Goal: Check status: Check status

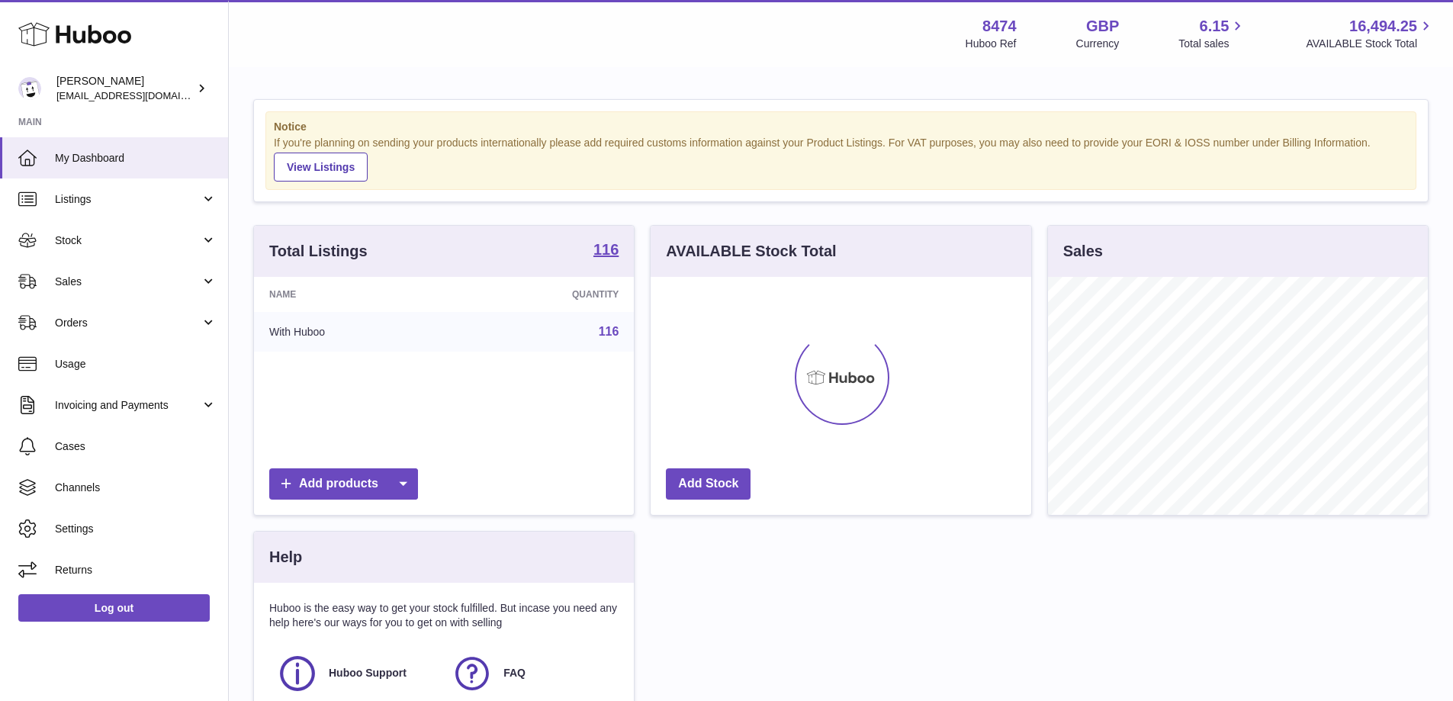
scroll to position [238, 381]
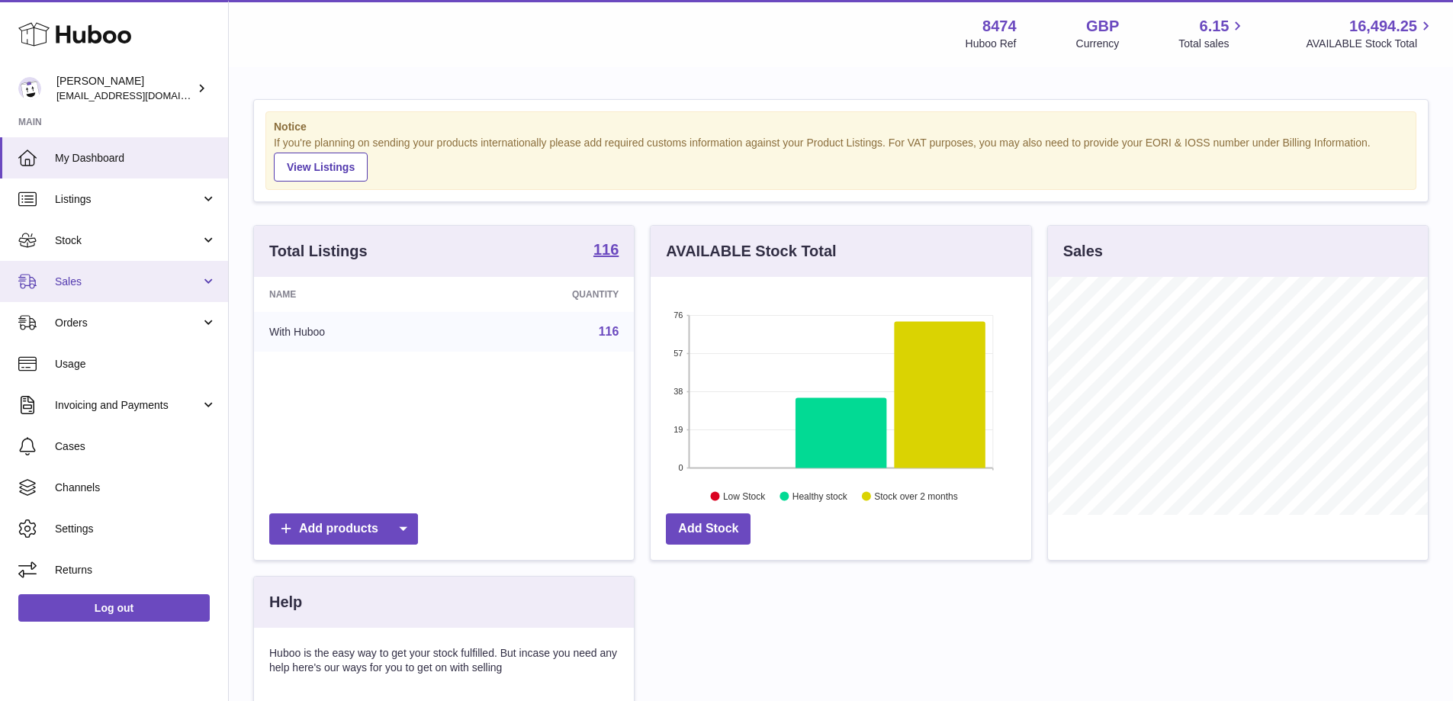
click at [92, 277] on span "Sales" at bounding box center [128, 282] width 146 height 14
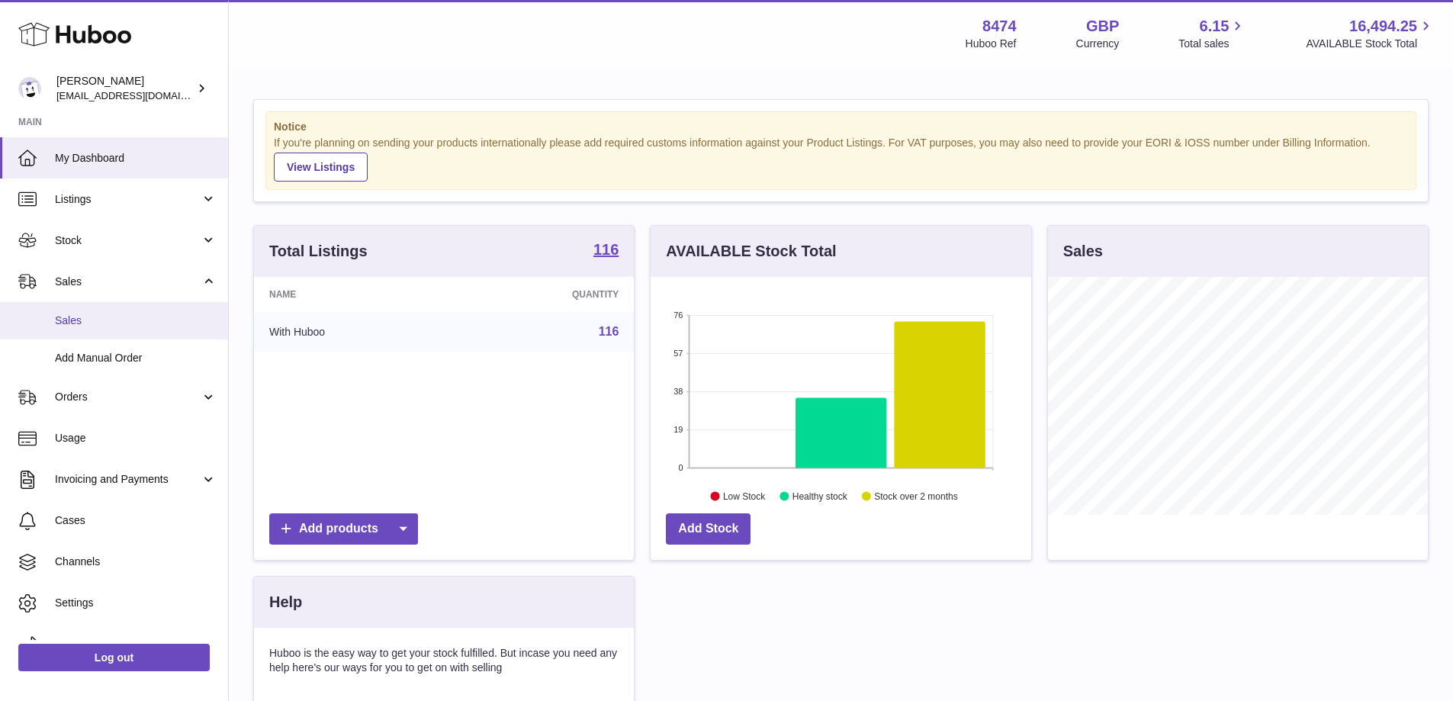
click at [87, 314] on span "Sales" at bounding box center [136, 321] width 162 height 14
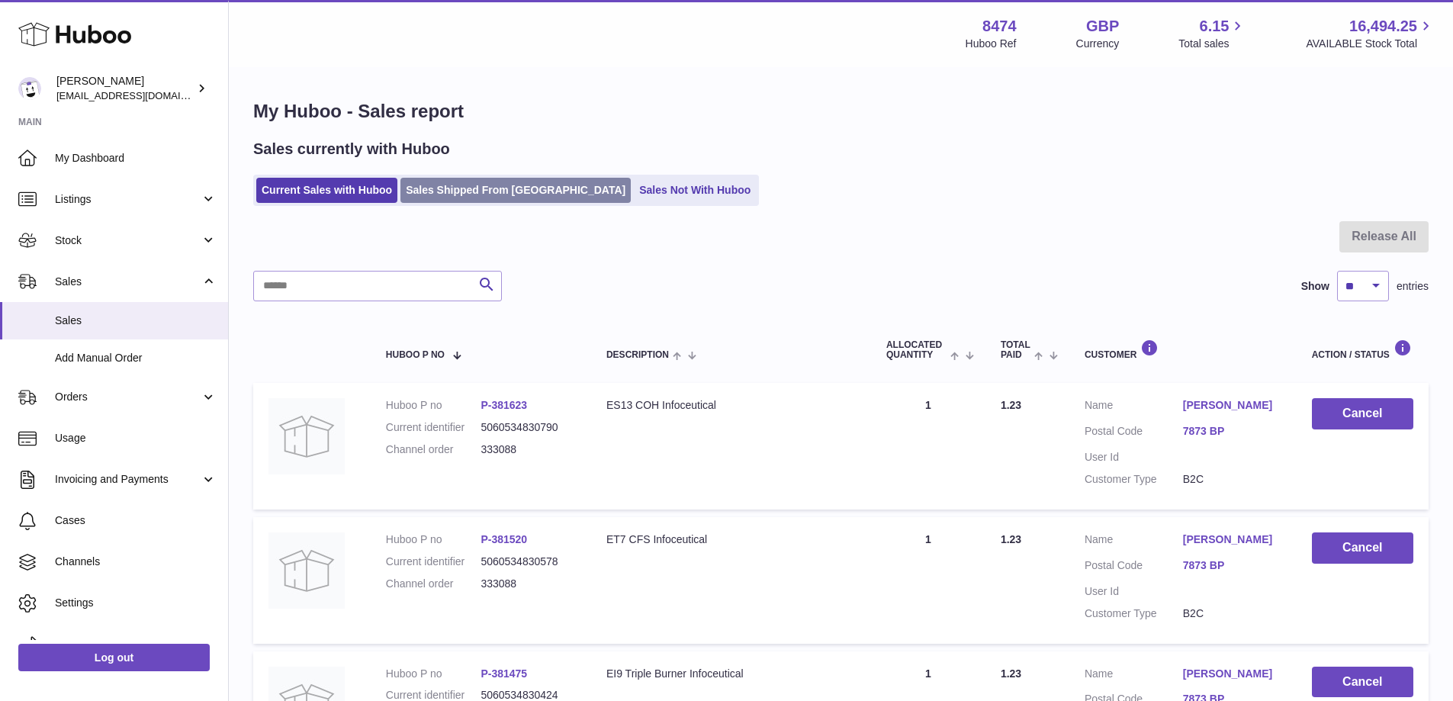
click at [475, 191] on link "Sales Shipped From Huboo" at bounding box center [515, 190] width 230 height 25
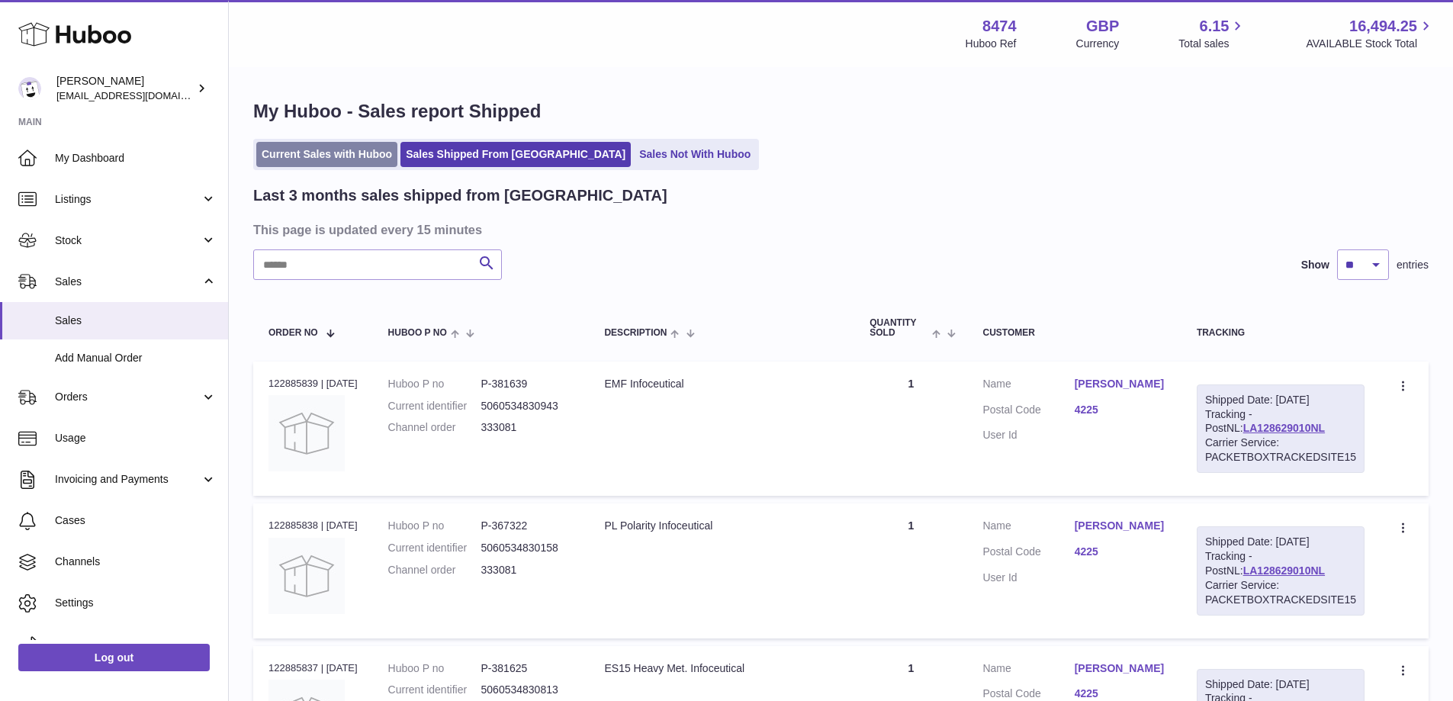
click at [330, 153] on link "Current Sales with Huboo" at bounding box center [326, 154] width 141 height 25
